Goal: Find specific page/section: Find specific page/section

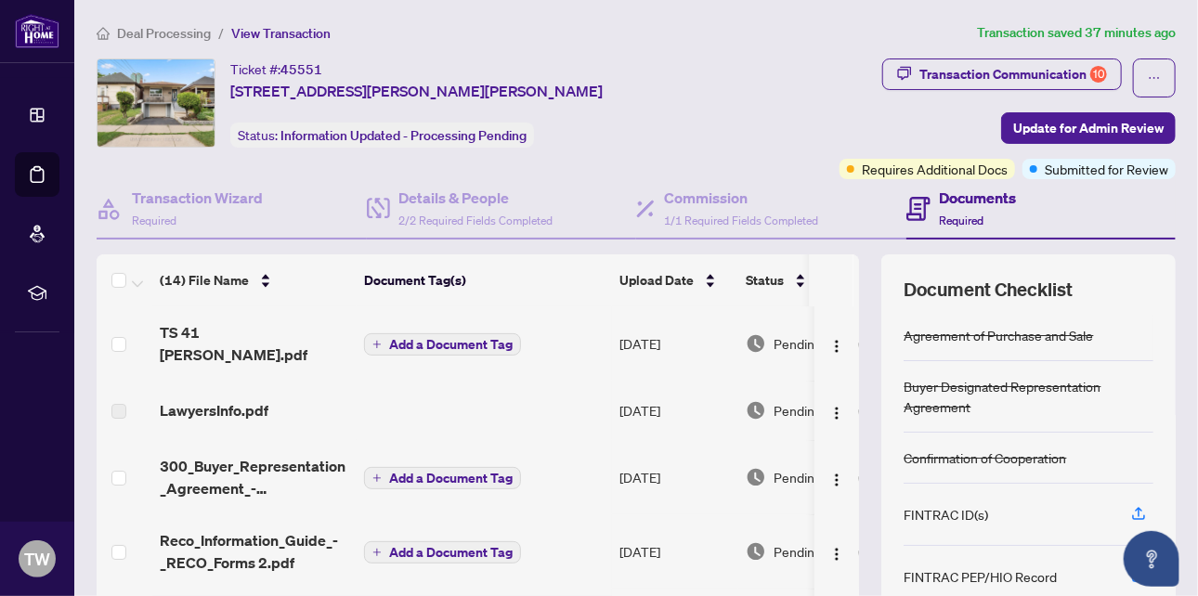
scroll to position [650, 0]
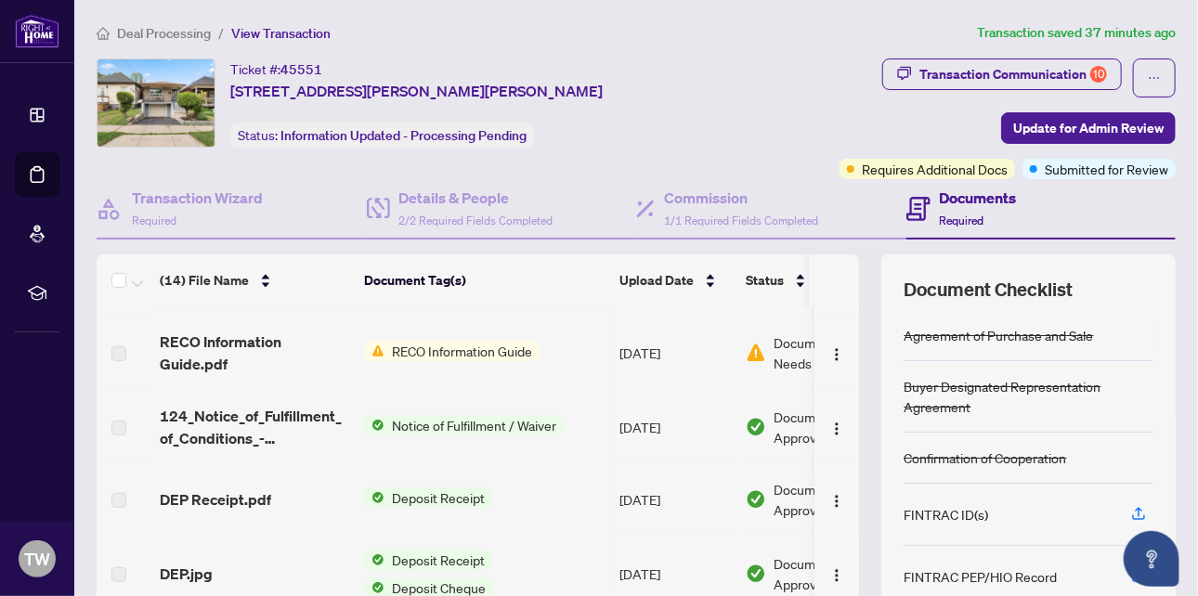
click at [140, 28] on span "Deal Processing" at bounding box center [164, 33] width 94 height 17
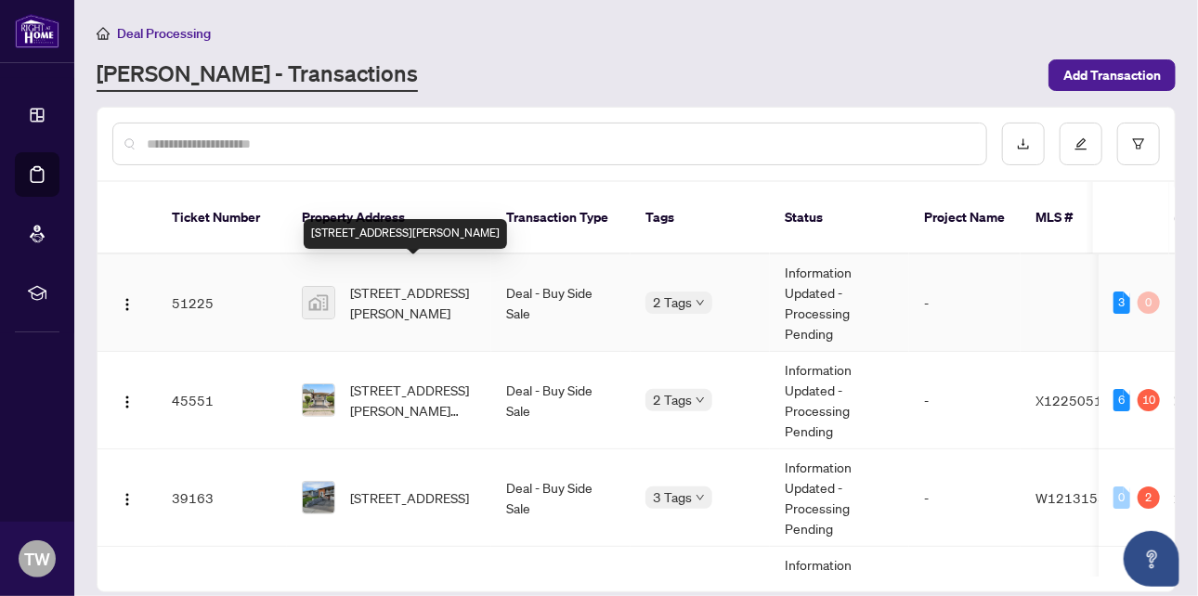
click at [366, 282] on span "[STREET_ADDRESS][PERSON_NAME]" at bounding box center [413, 302] width 126 height 41
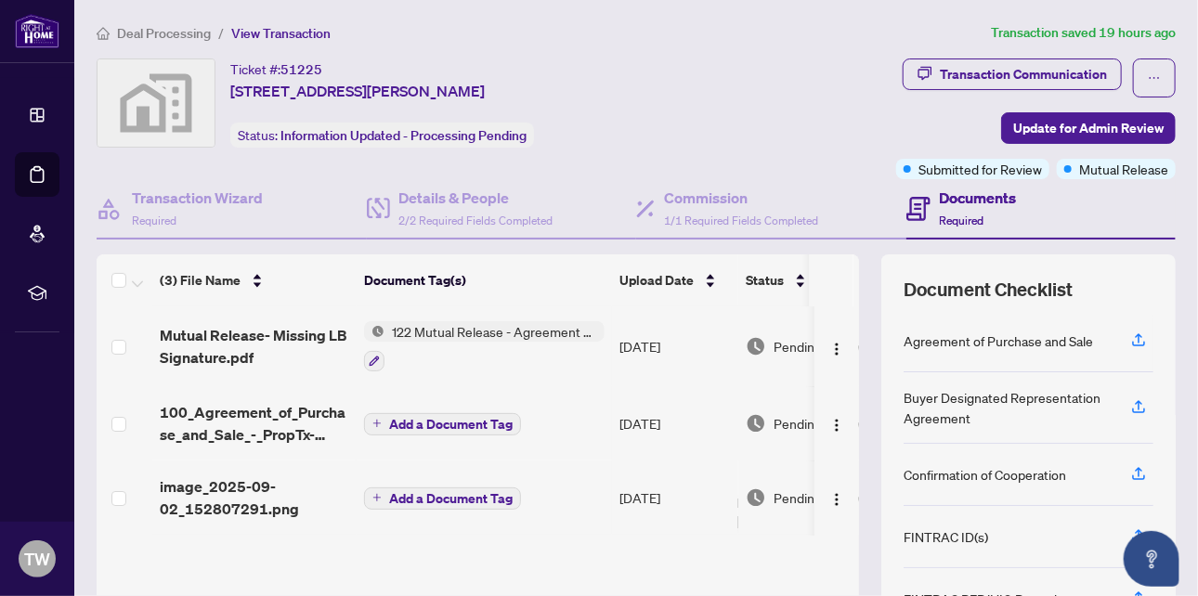
click at [493, 329] on span "122 Mutual Release - Agreement of Purchase and Sale" at bounding box center [495, 331] width 220 height 20
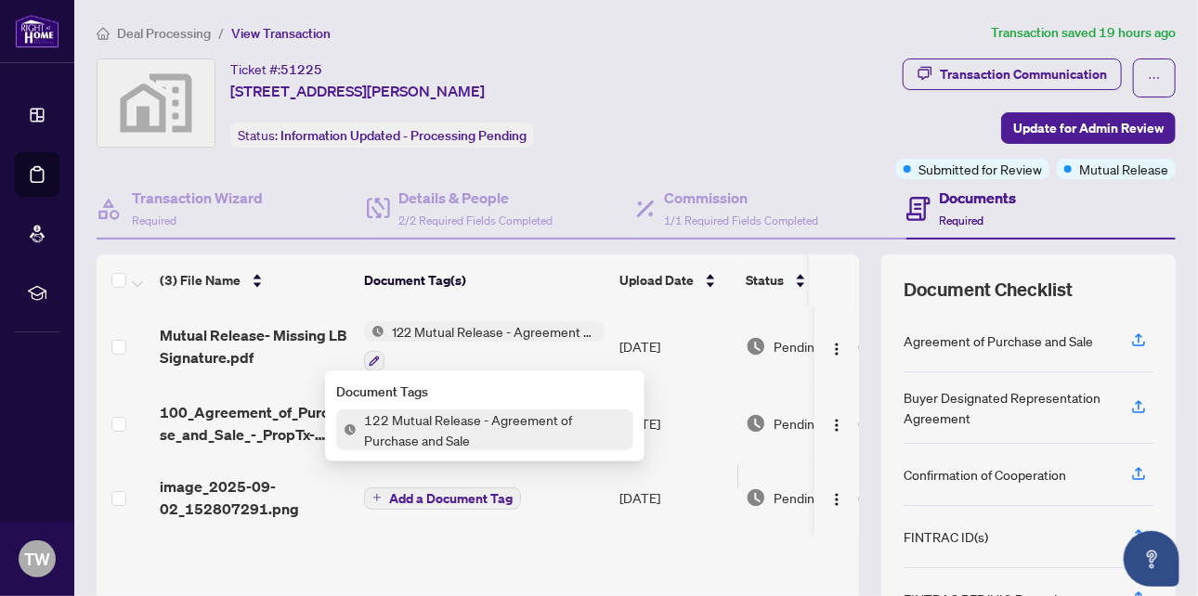
click at [482, 430] on span "122 Mutual Release - Agreement of Purchase and Sale" at bounding box center [495, 430] width 277 height 41
